Goal: Use online tool/utility

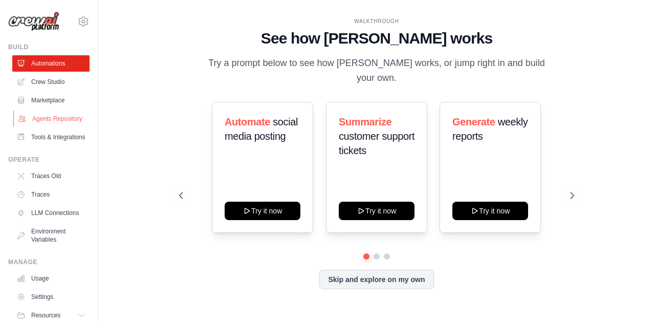
click at [36, 123] on link "Agents Repository" at bounding box center [51, 118] width 77 height 16
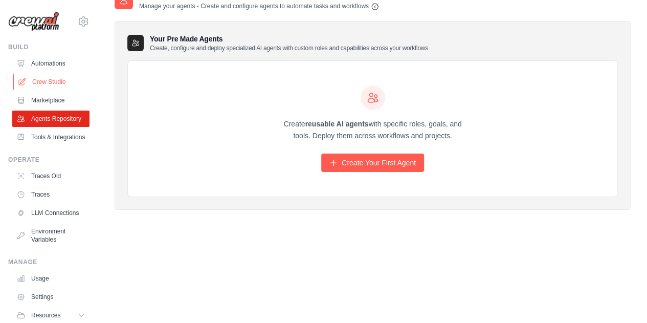
click at [41, 84] on link "Crew Studio" at bounding box center [51, 82] width 77 height 16
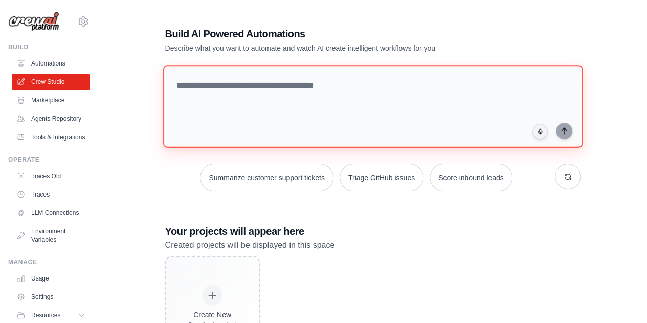
drag, startPoint x: 0, startPoint y: 0, endPoint x: 227, endPoint y: 108, distance: 250.9
click at [227, 108] on textarea at bounding box center [372, 106] width 419 height 83
